Goal: Information Seeking & Learning: Learn about a topic

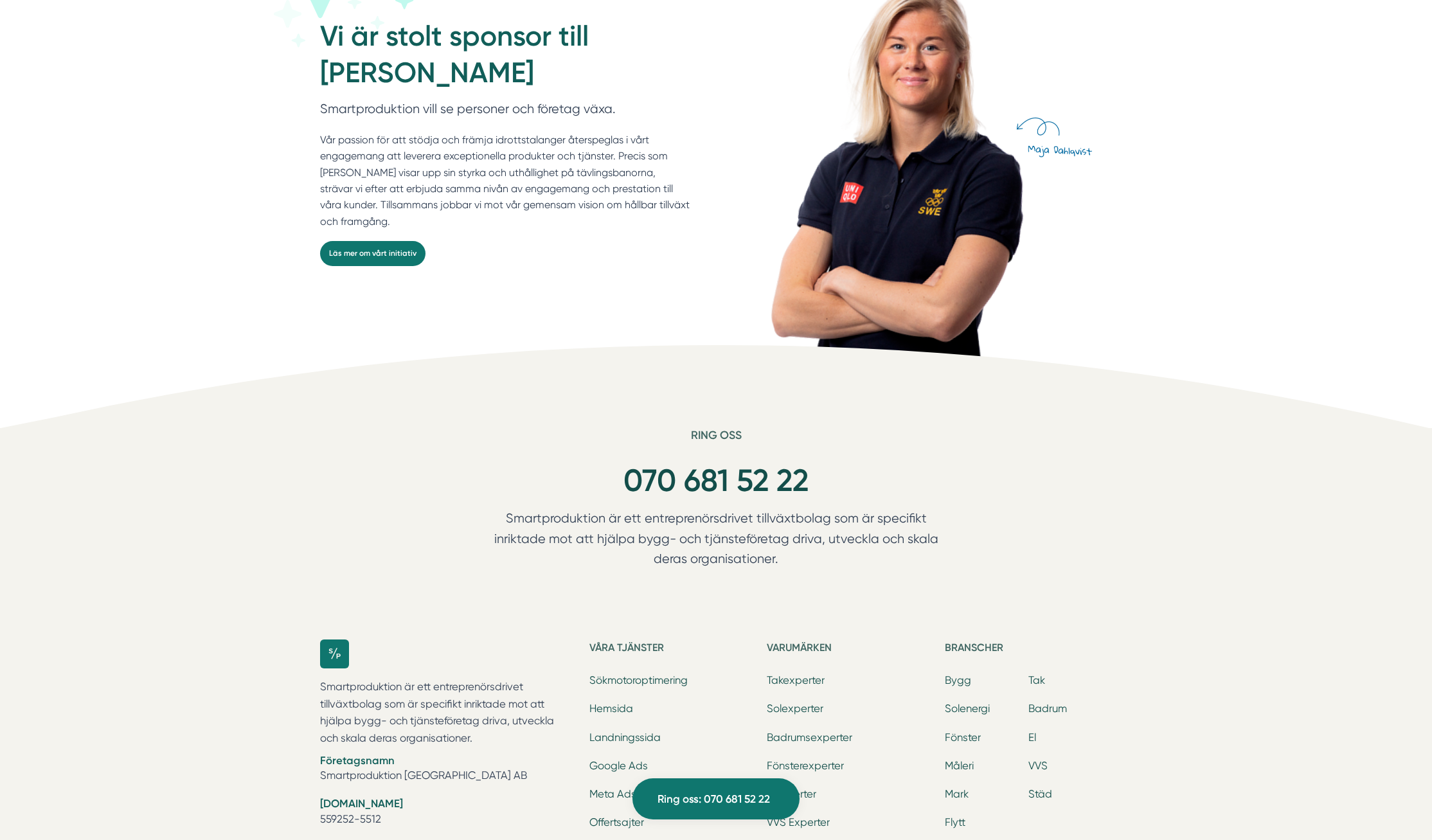
scroll to position [4077, 0]
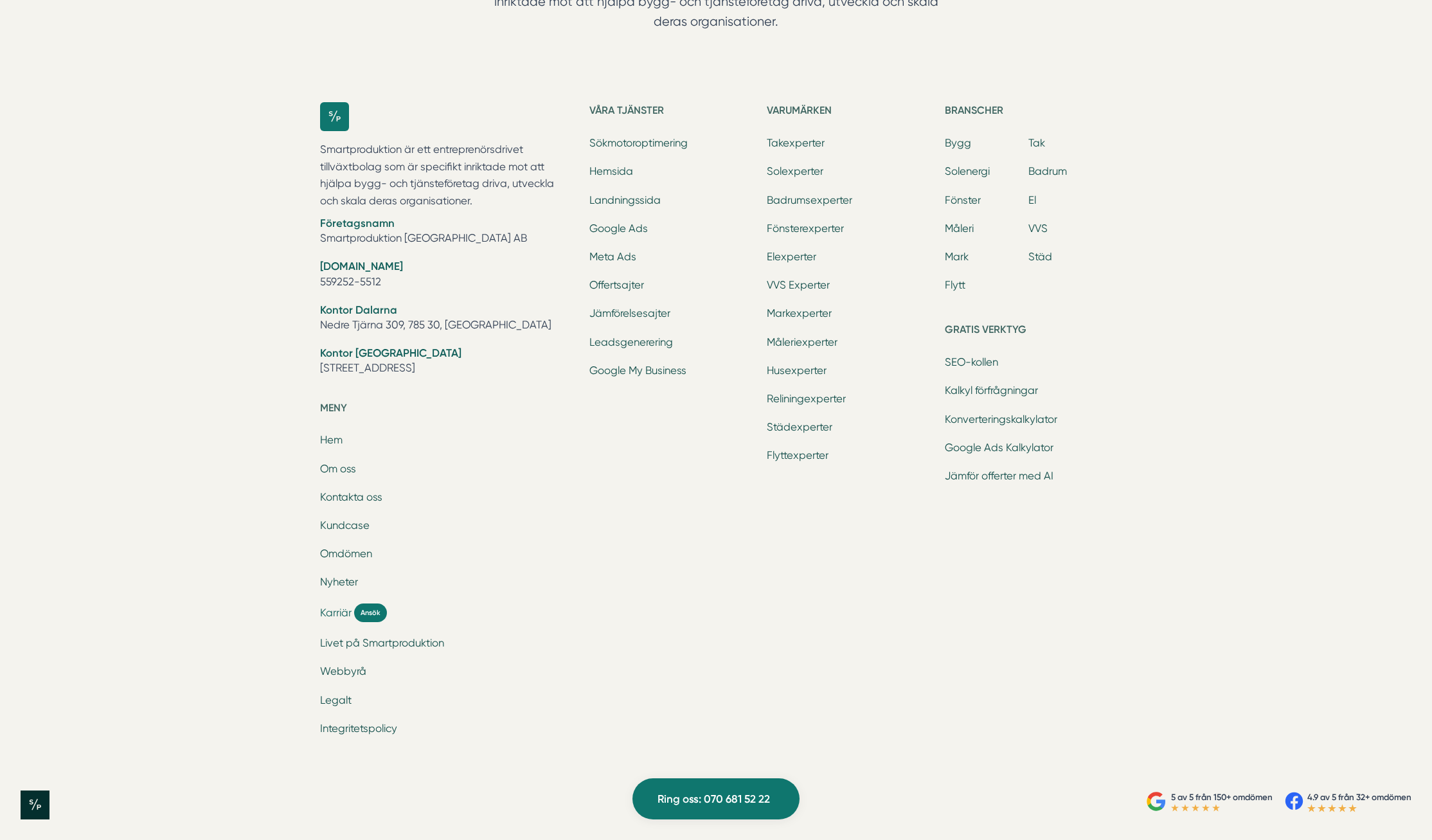
click at [342, 613] on span "Karriär" at bounding box center [335, 612] width 32 height 14
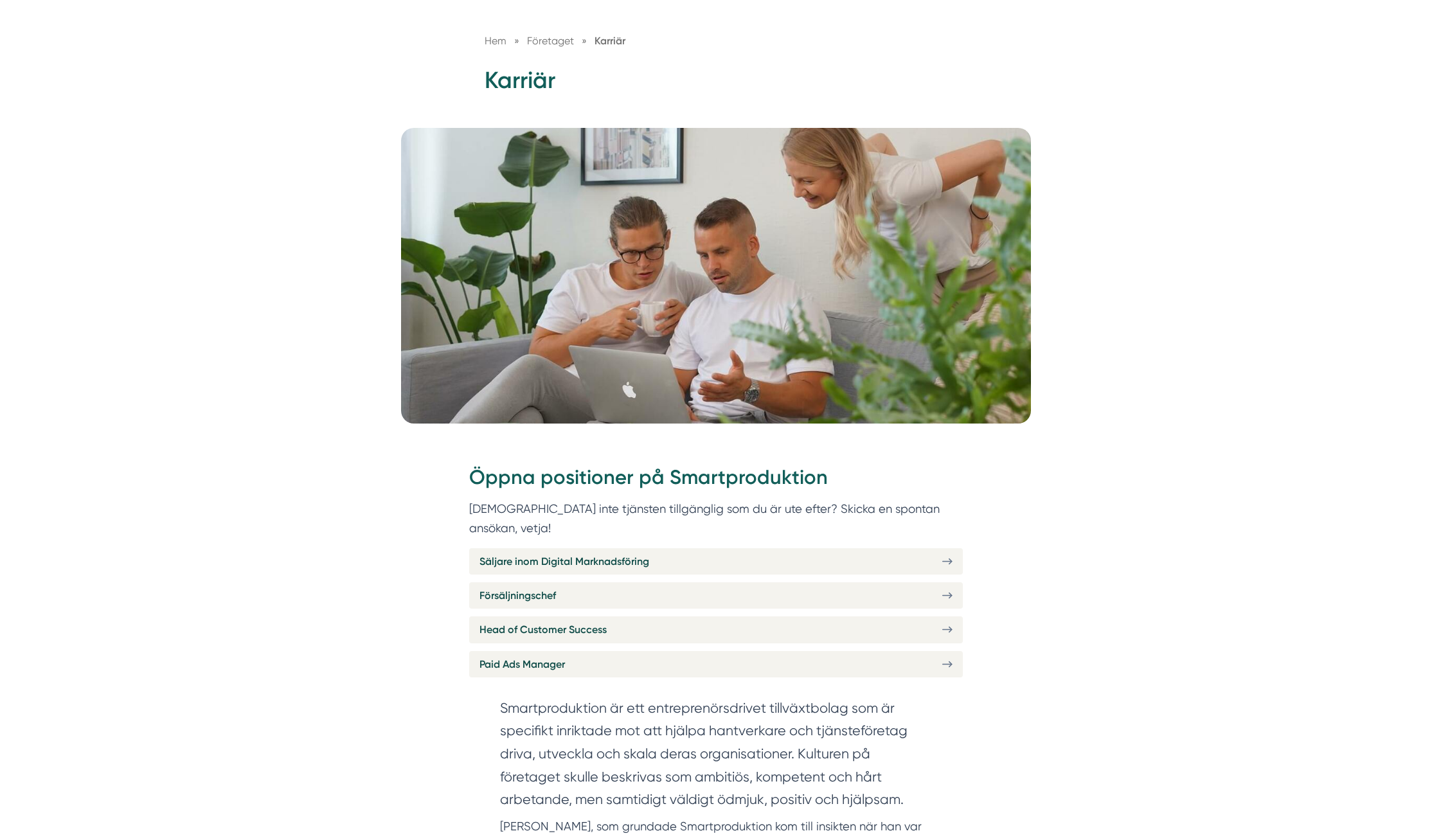
scroll to position [131, 0]
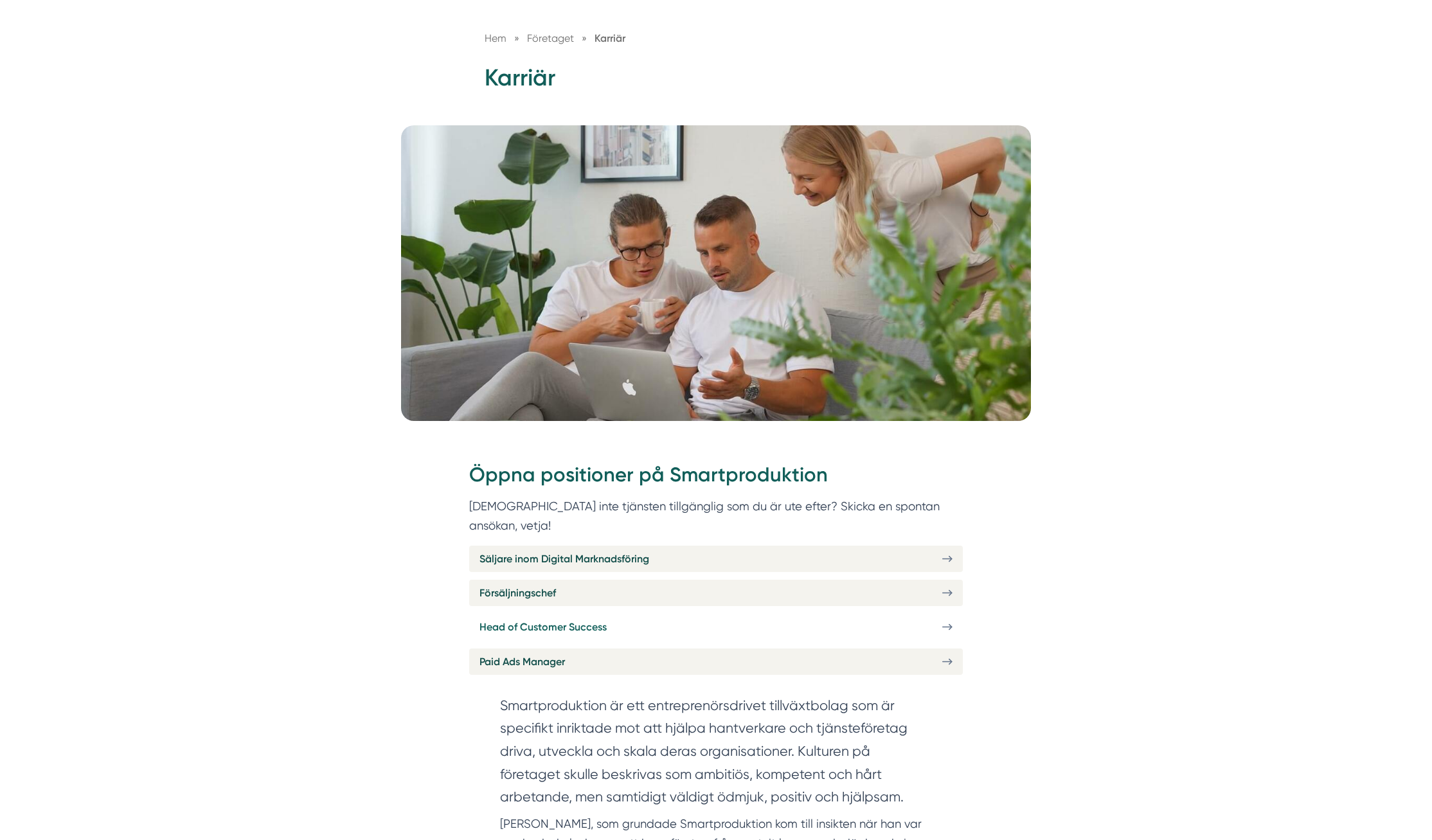
click at [558, 619] on span "Head of Customer Success" at bounding box center [543, 627] width 127 height 16
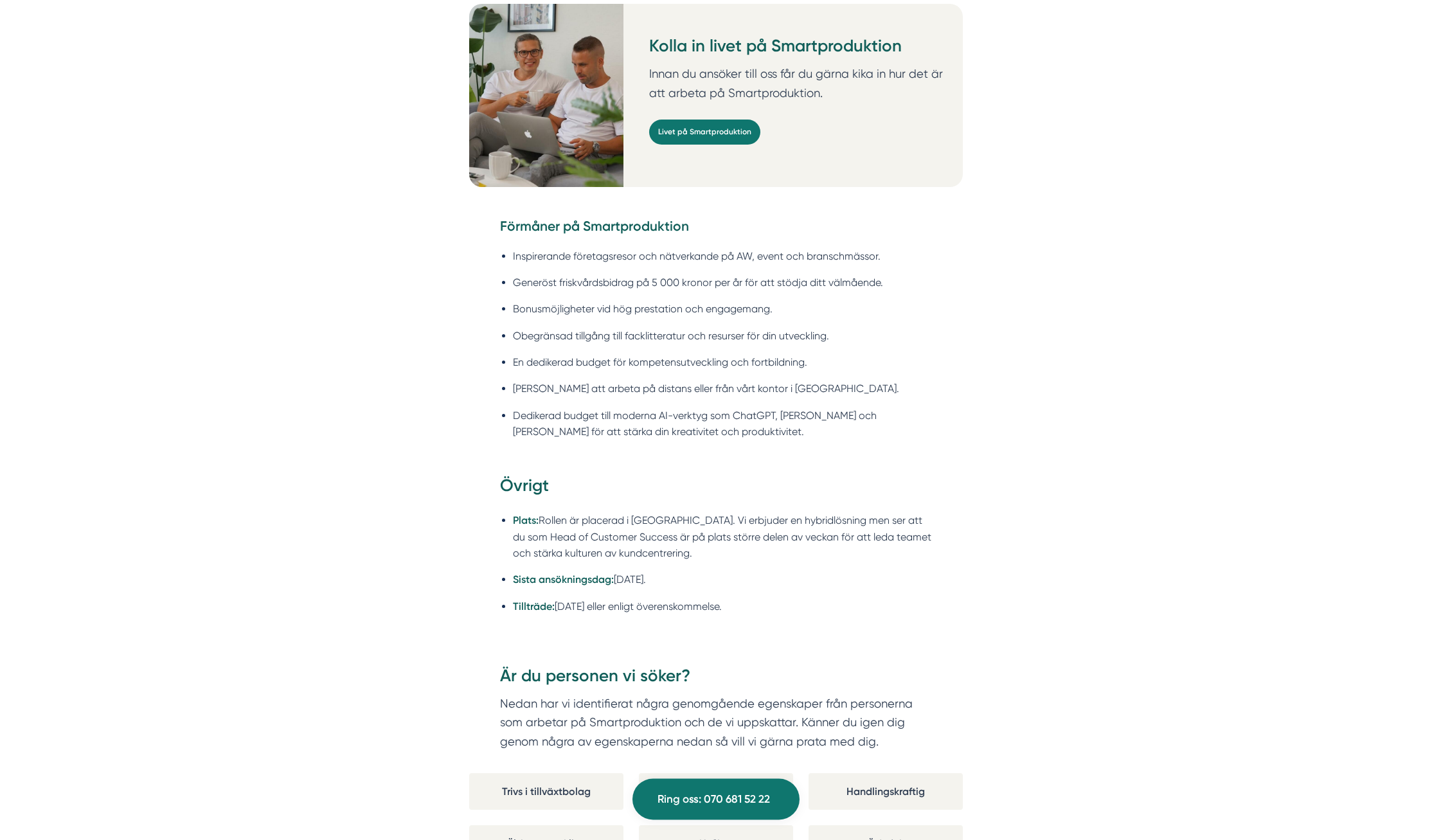
scroll to position [1835, 0]
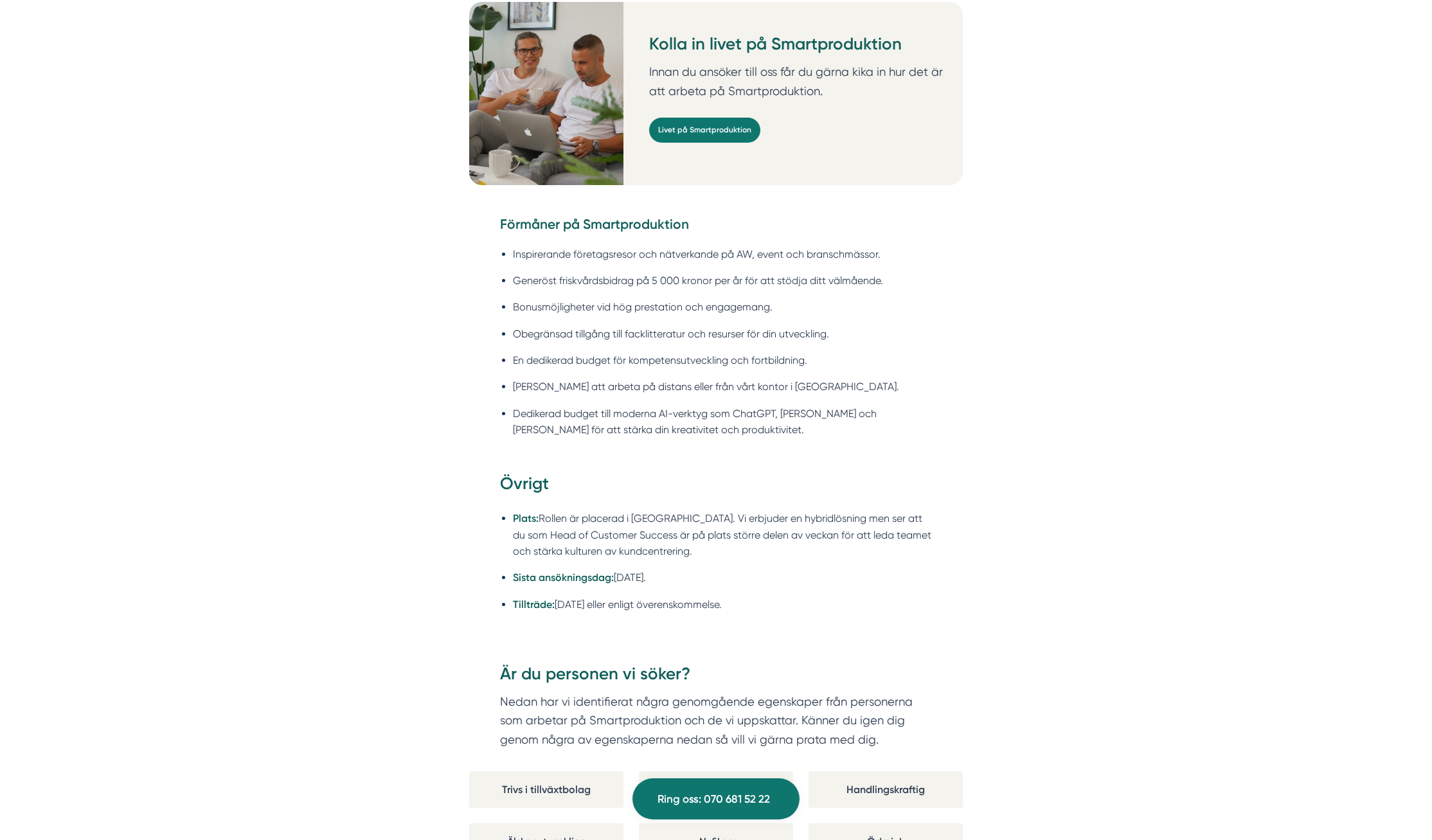
drag, startPoint x: 791, startPoint y: 595, endPoint x: 442, endPoint y: 490, distance: 364.5
click at [442, 490] on div "Om Smartproduktion Vi på Smartproduktion hjälper bygg- och tjänsteföretag att s…" at bounding box center [716, 413] width 1432 height 3095
click at [385, 487] on div "Om Smartproduktion Vi på Smartproduktion hjälper bygg- och tjänsteföretag att s…" at bounding box center [716, 413] width 1432 height 3095
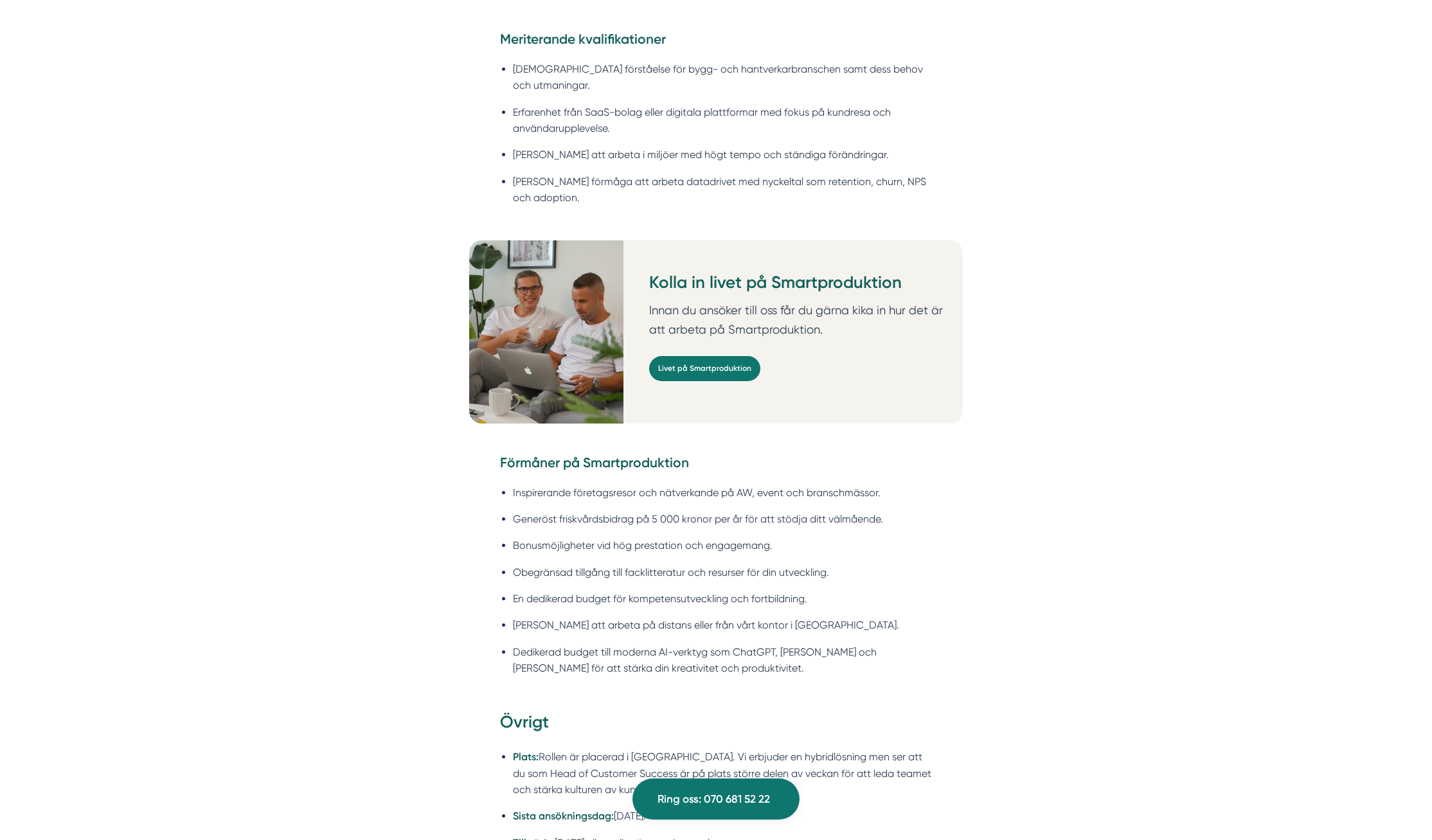
scroll to position [1573, 0]
